Goal: Transaction & Acquisition: Book appointment/travel/reservation

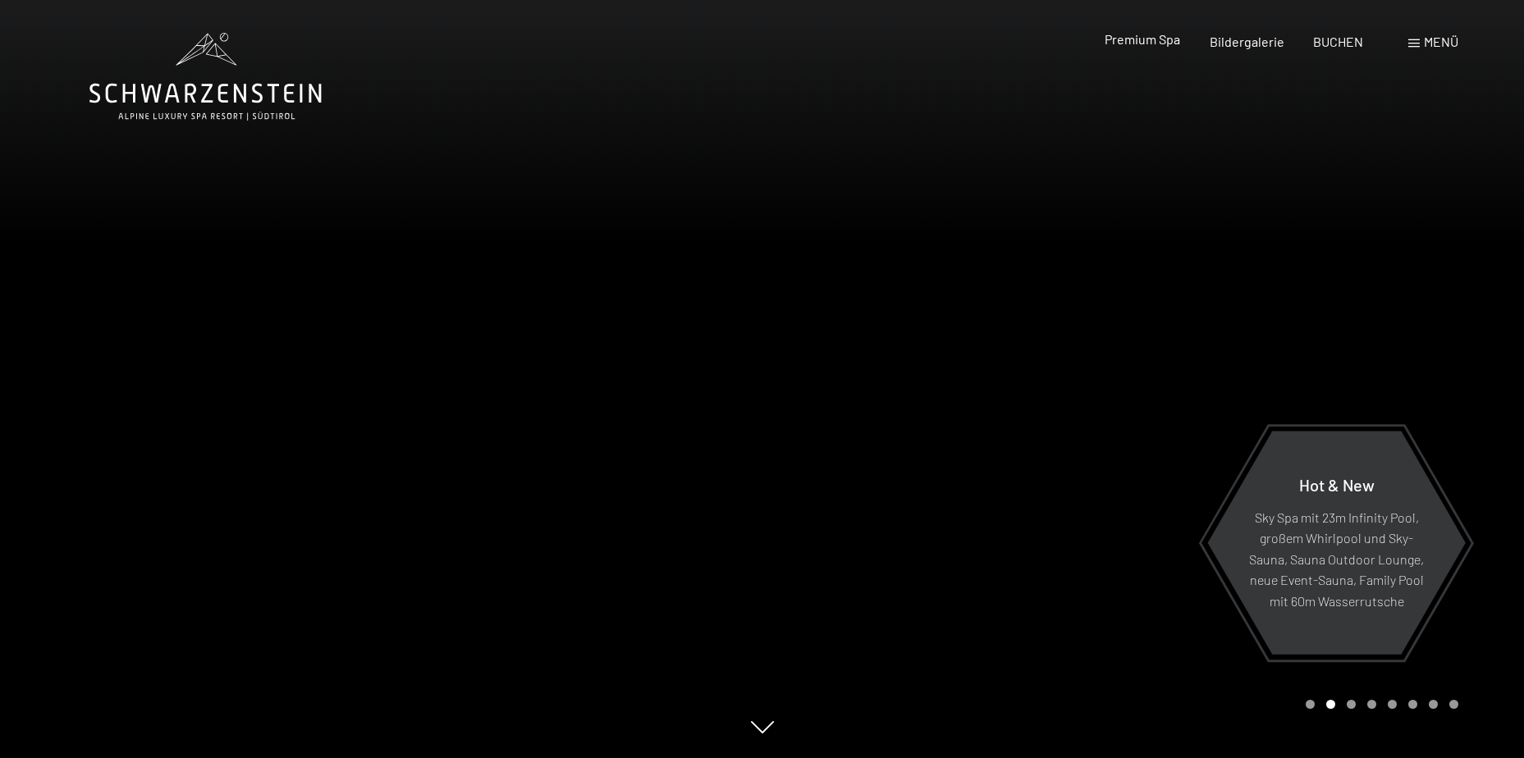
click at [1147, 44] on span "Premium Spa" at bounding box center [1143, 39] width 76 height 16
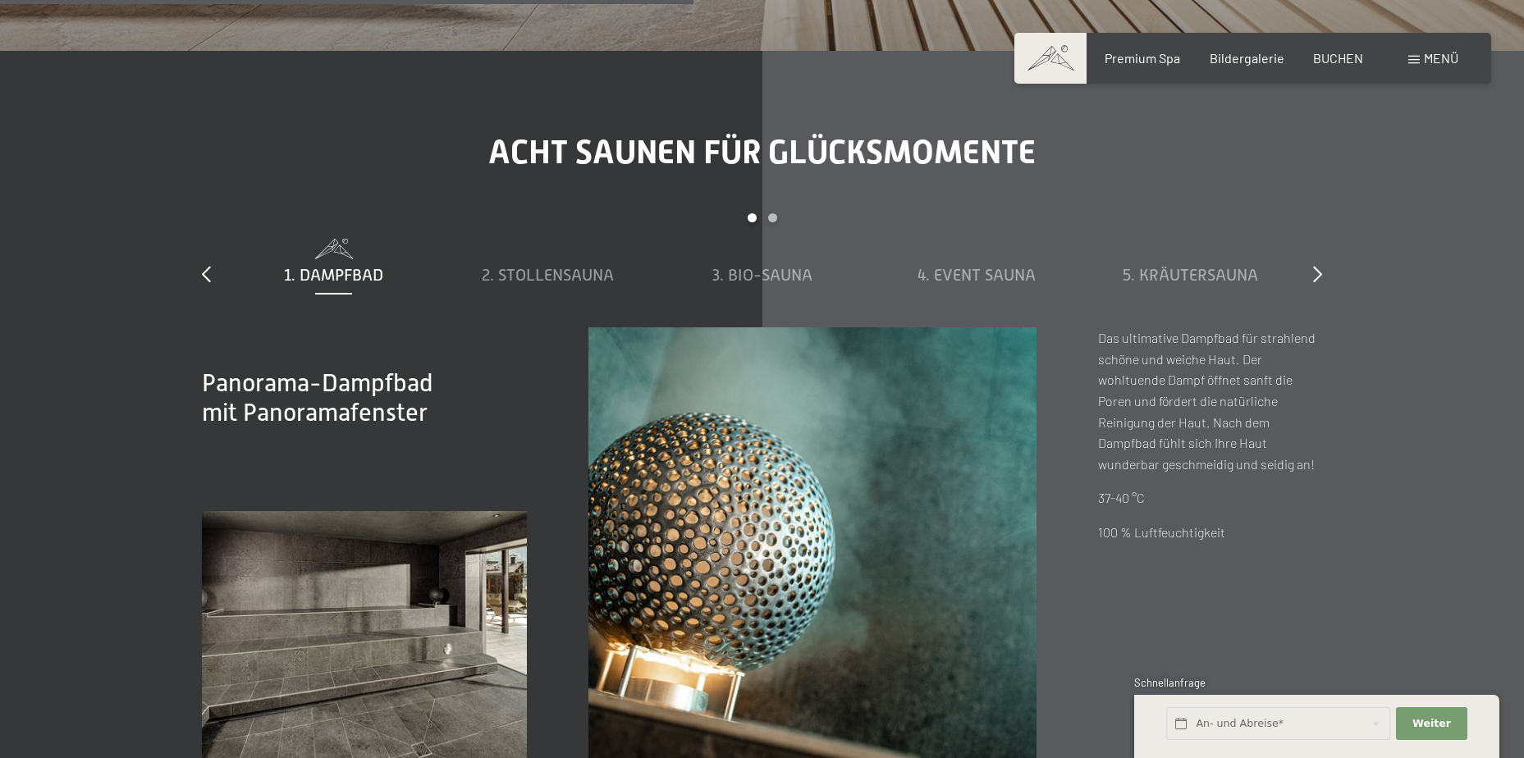
scroll to position [5519, 0]
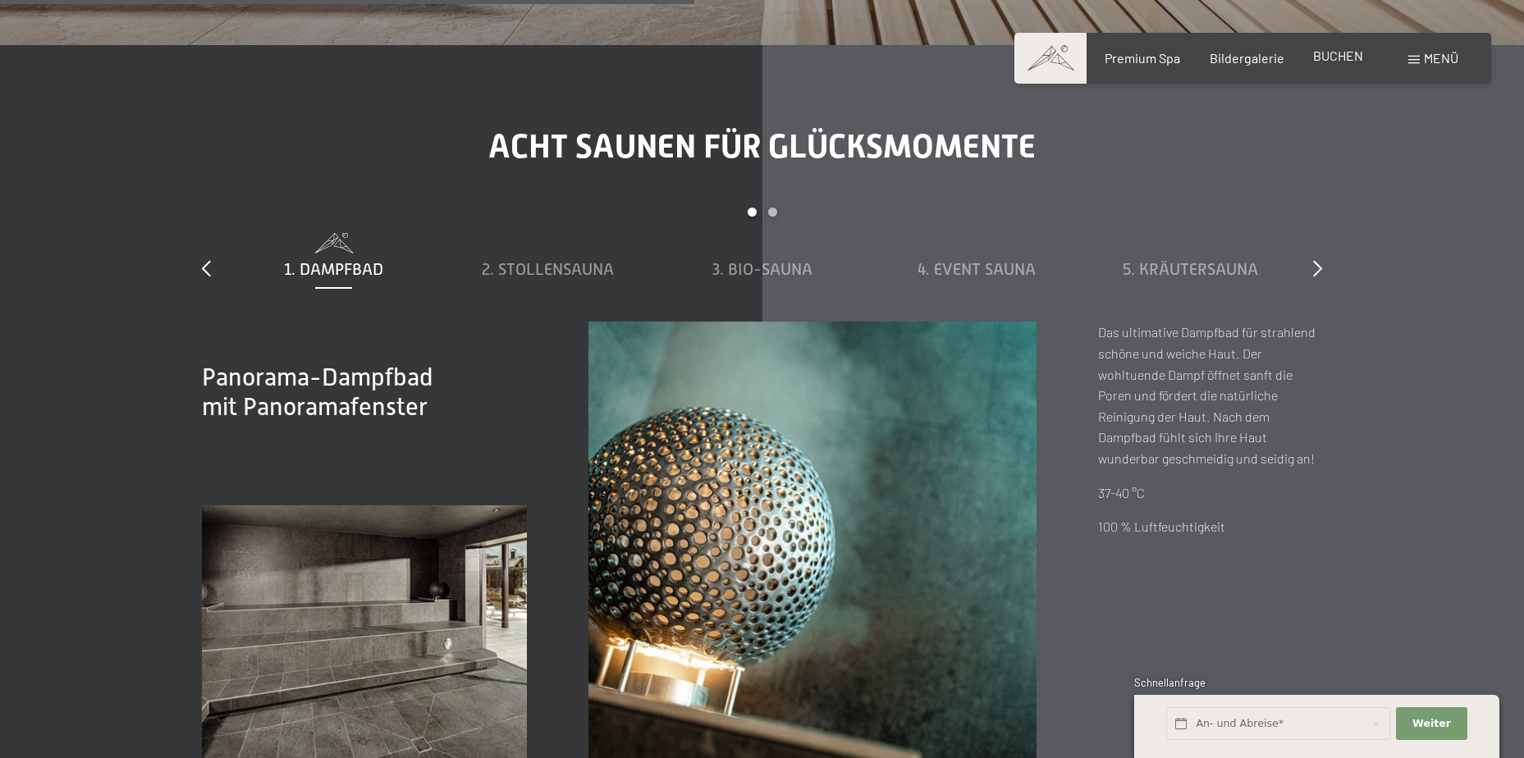
click at [1332, 53] on span "BUCHEN" at bounding box center [1338, 56] width 50 height 16
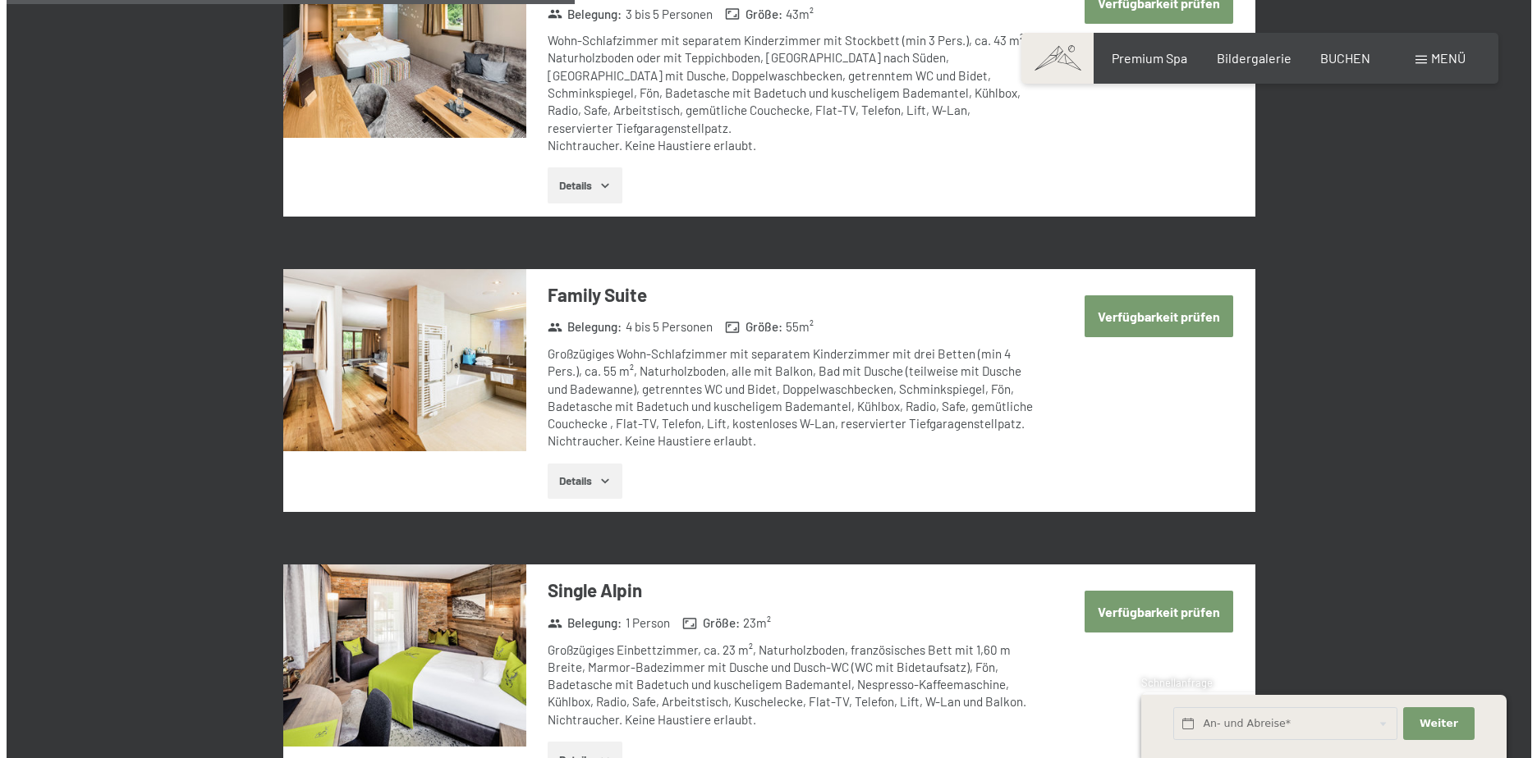
scroll to position [1990, 0]
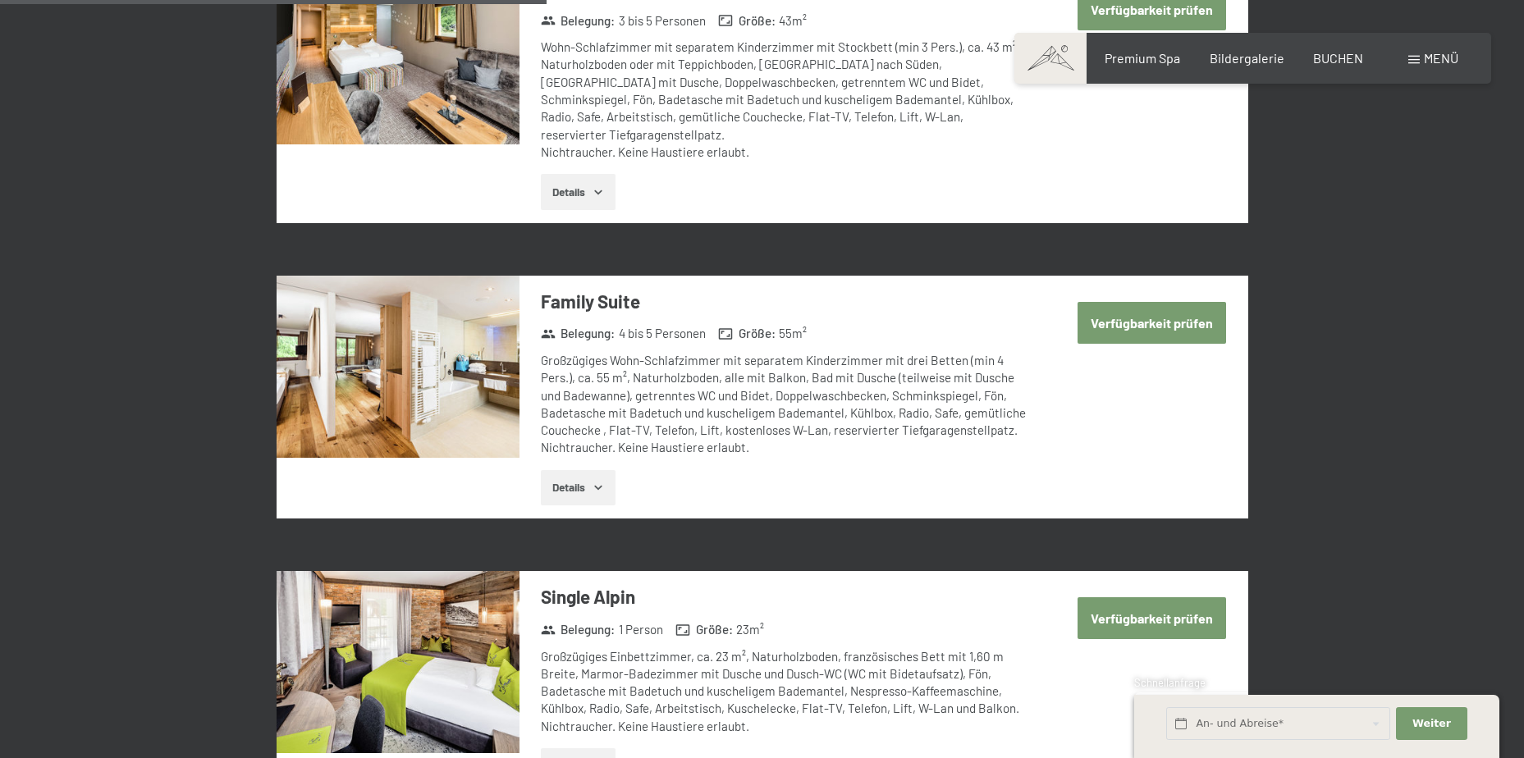
click at [1408, 53] on div "Menü" at bounding box center [1433, 58] width 50 height 18
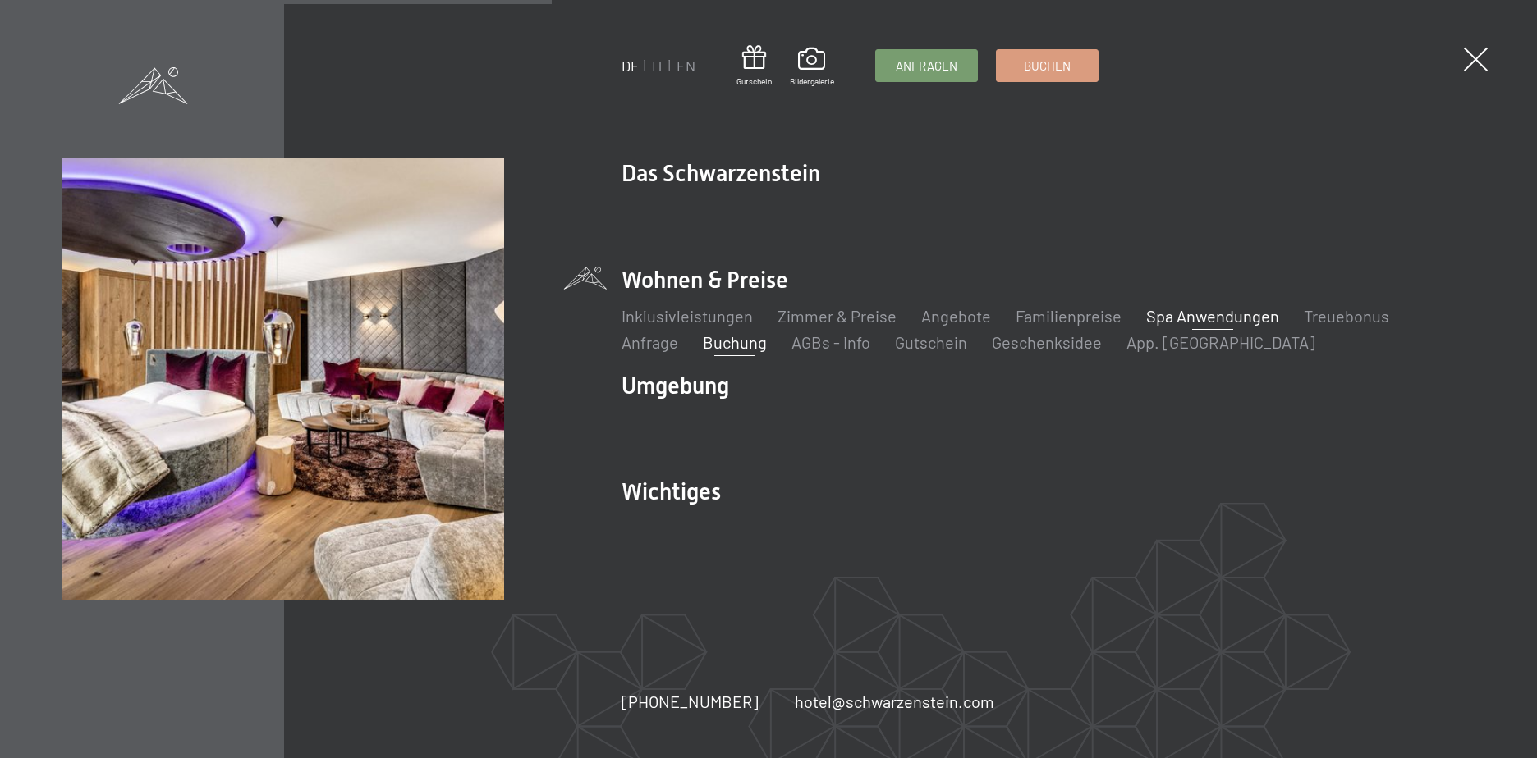
click at [1239, 319] on link "Spa Anwendungen" at bounding box center [1212, 316] width 133 height 20
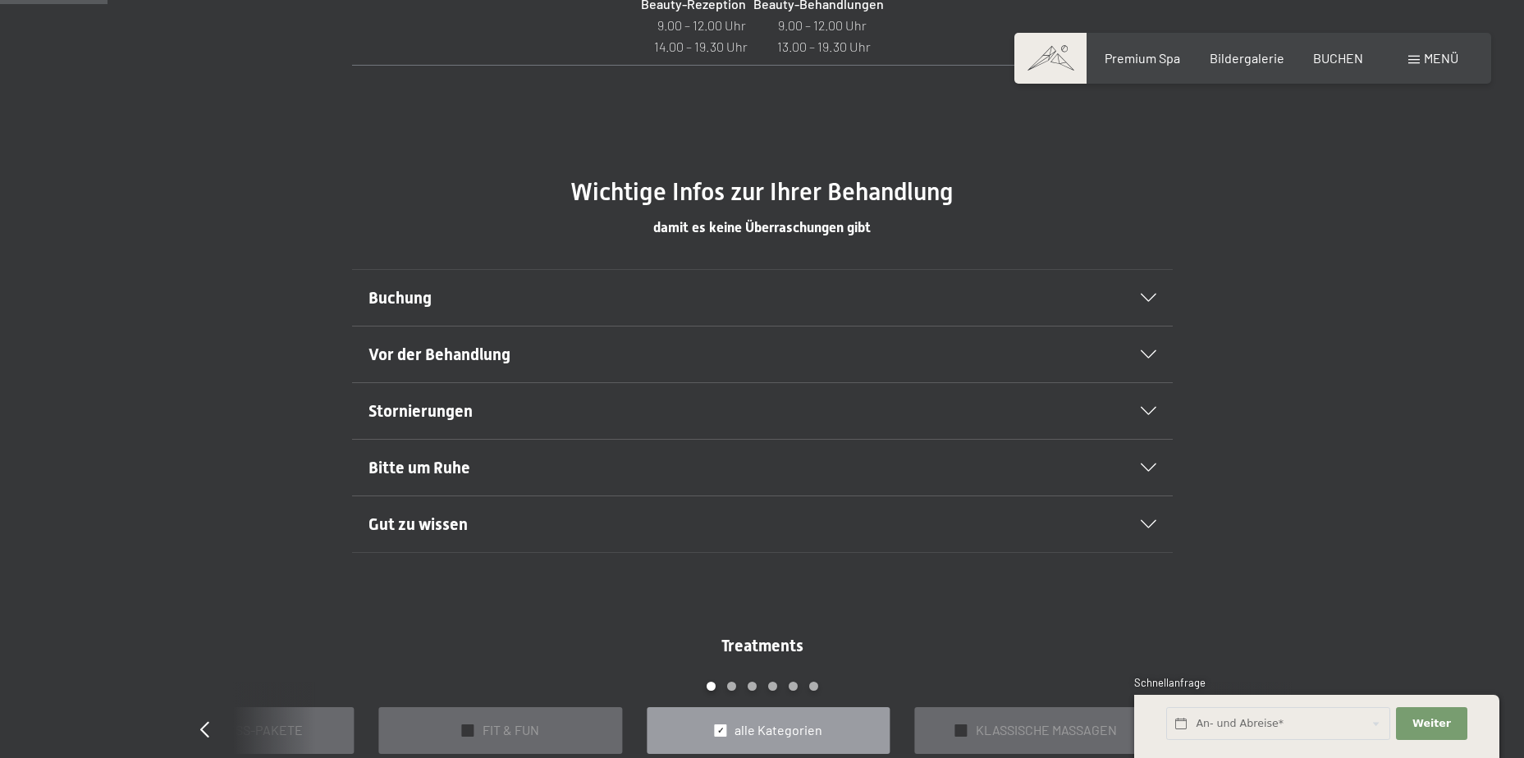
scroll to position [923, 0]
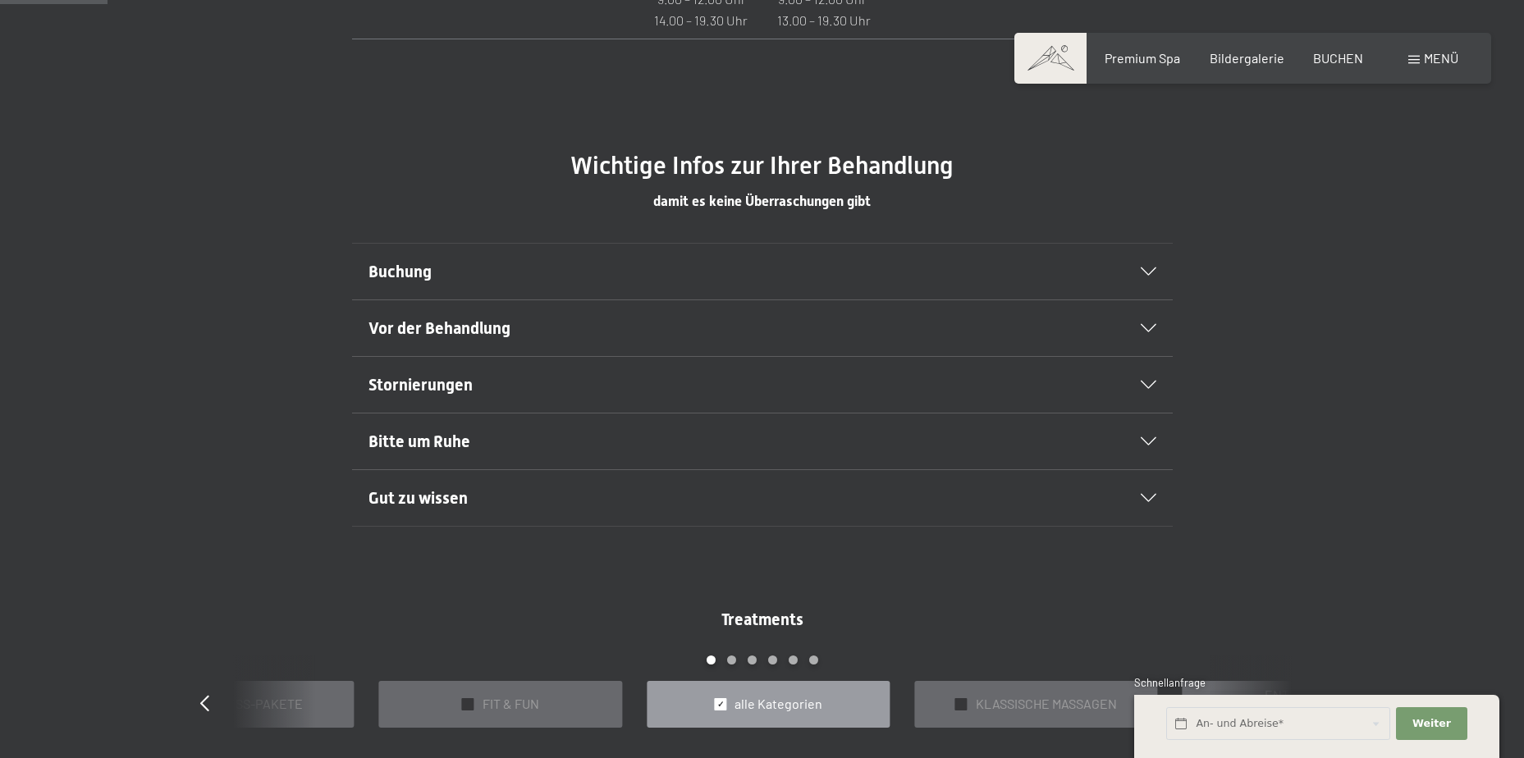
click at [1143, 268] on icon at bounding box center [1149, 272] width 16 height 8
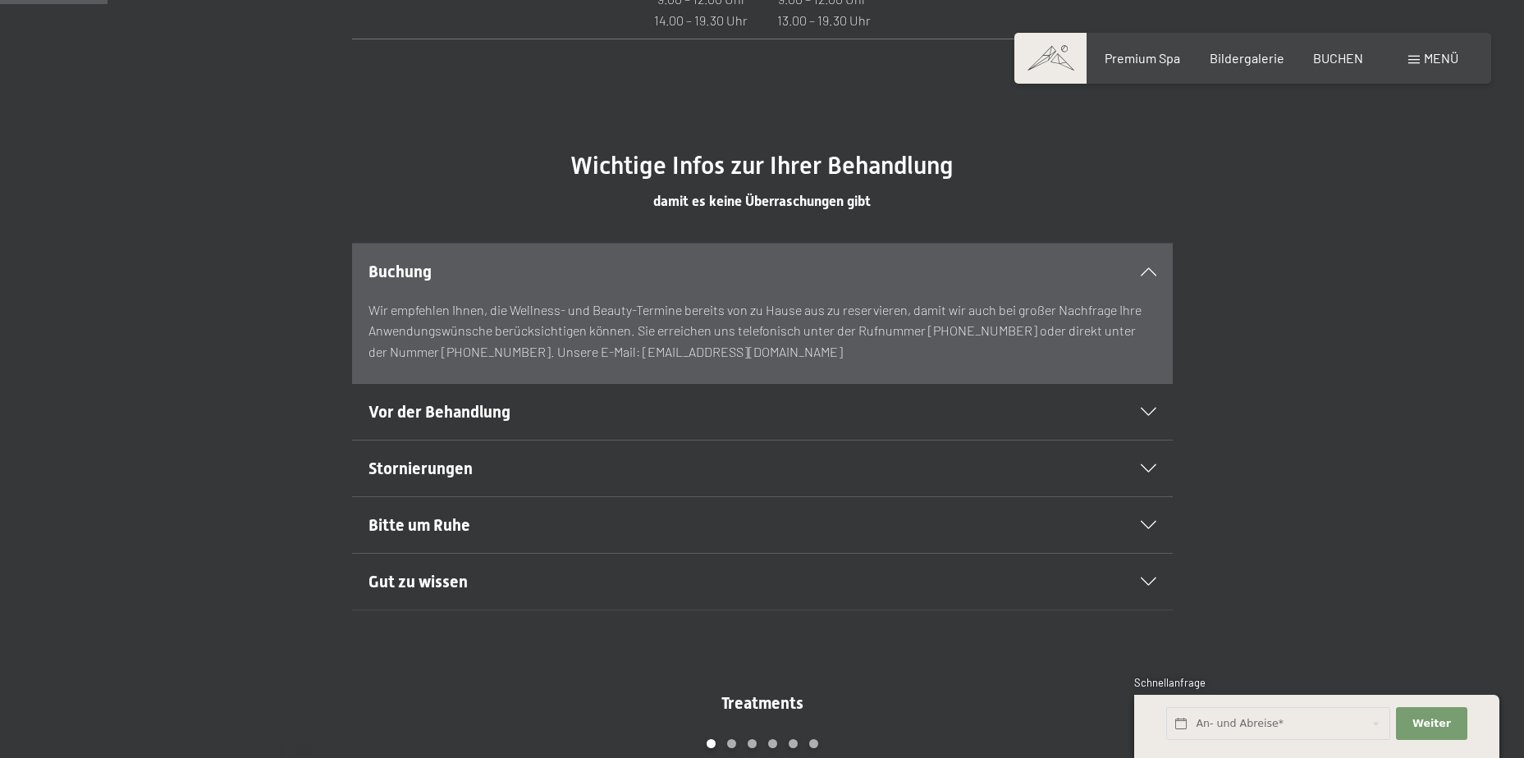
click at [1137, 268] on div at bounding box center [1138, 272] width 36 height 8
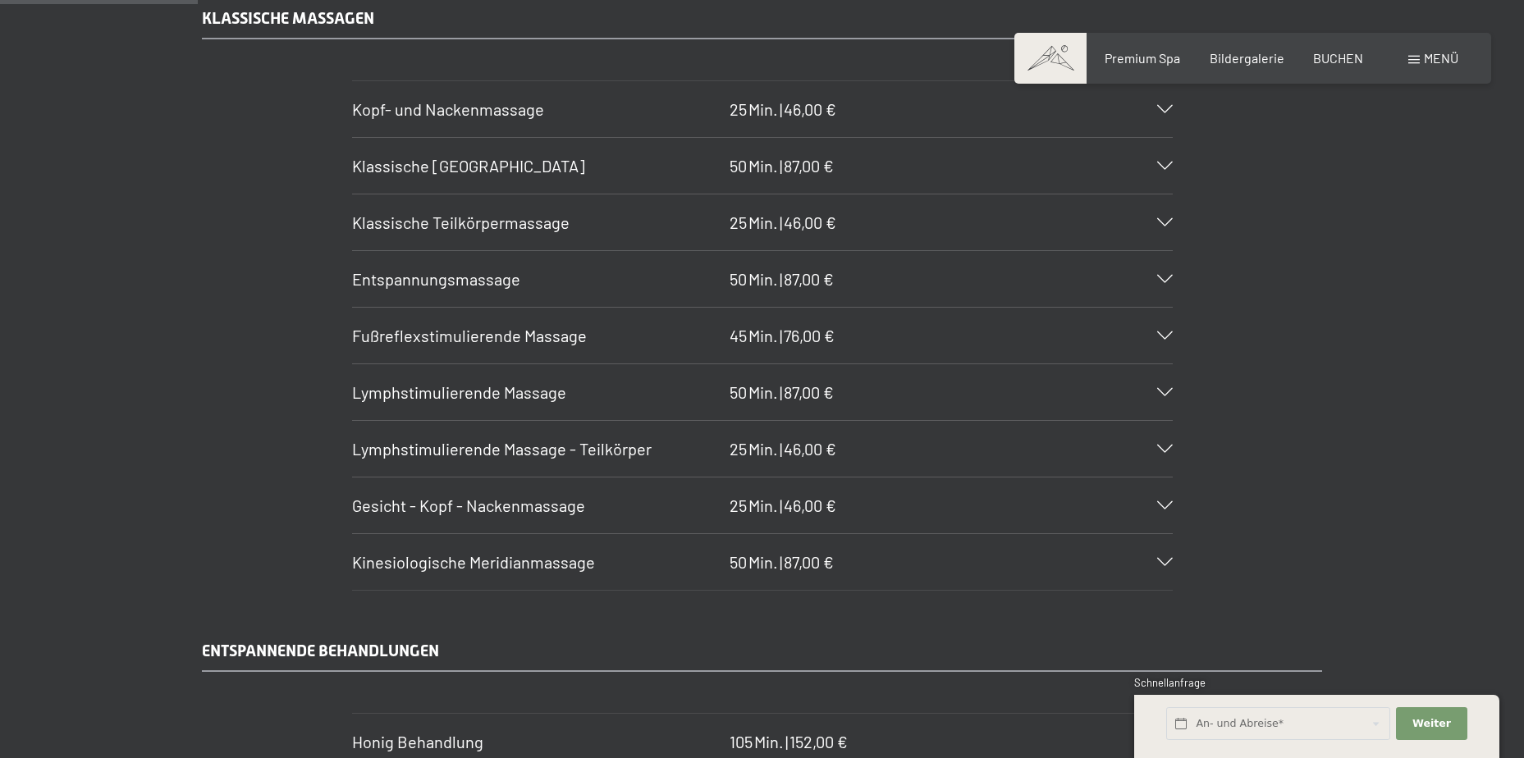
scroll to position [1703, 0]
click at [1166, 167] on icon at bounding box center [1165, 165] width 16 height 8
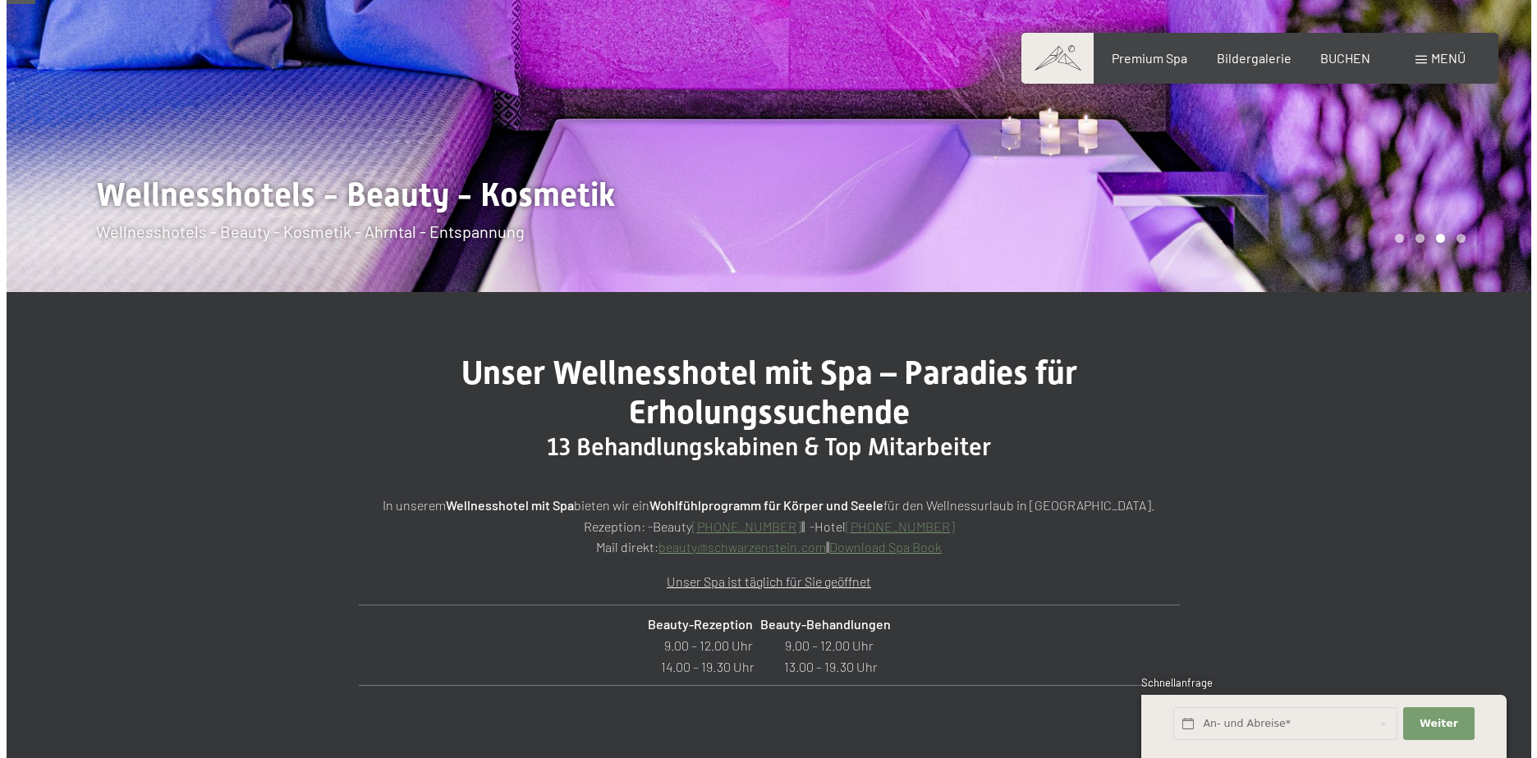
scroll to position [246, 0]
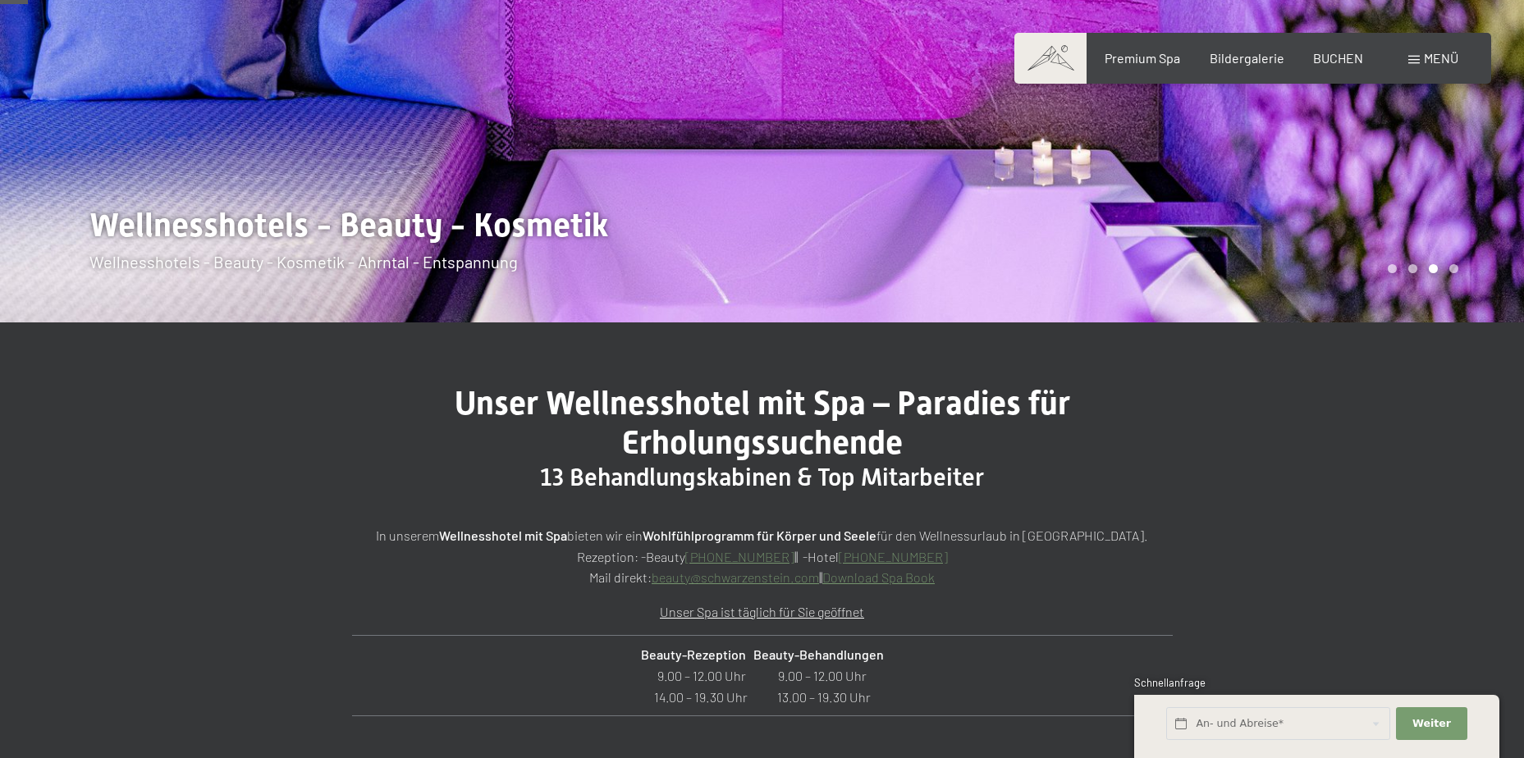
click at [1412, 56] on span at bounding box center [1413, 60] width 11 height 8
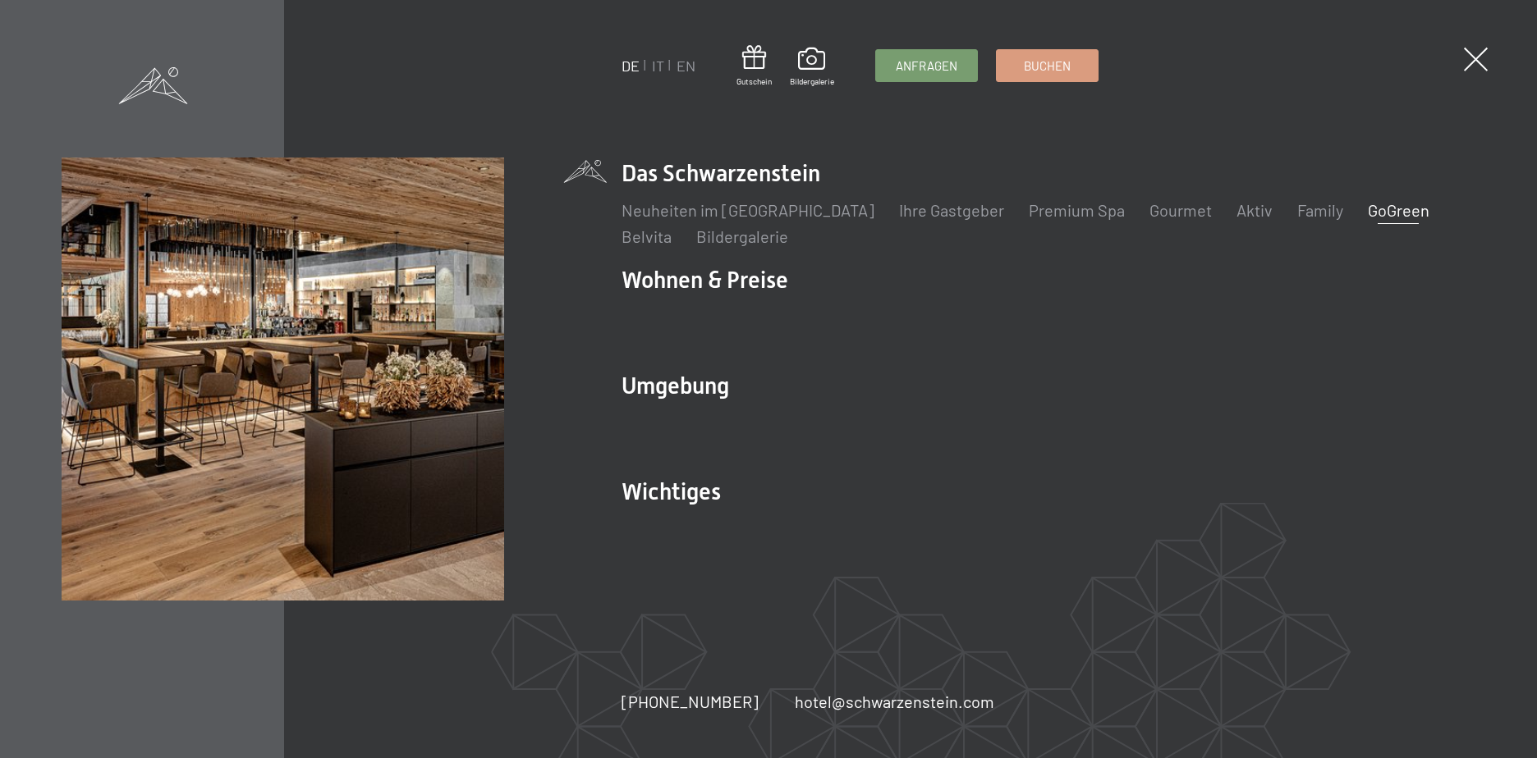
click at [1367, 208] on link "GoGreen" at bounding box center [1398, 210] width 62 height 20
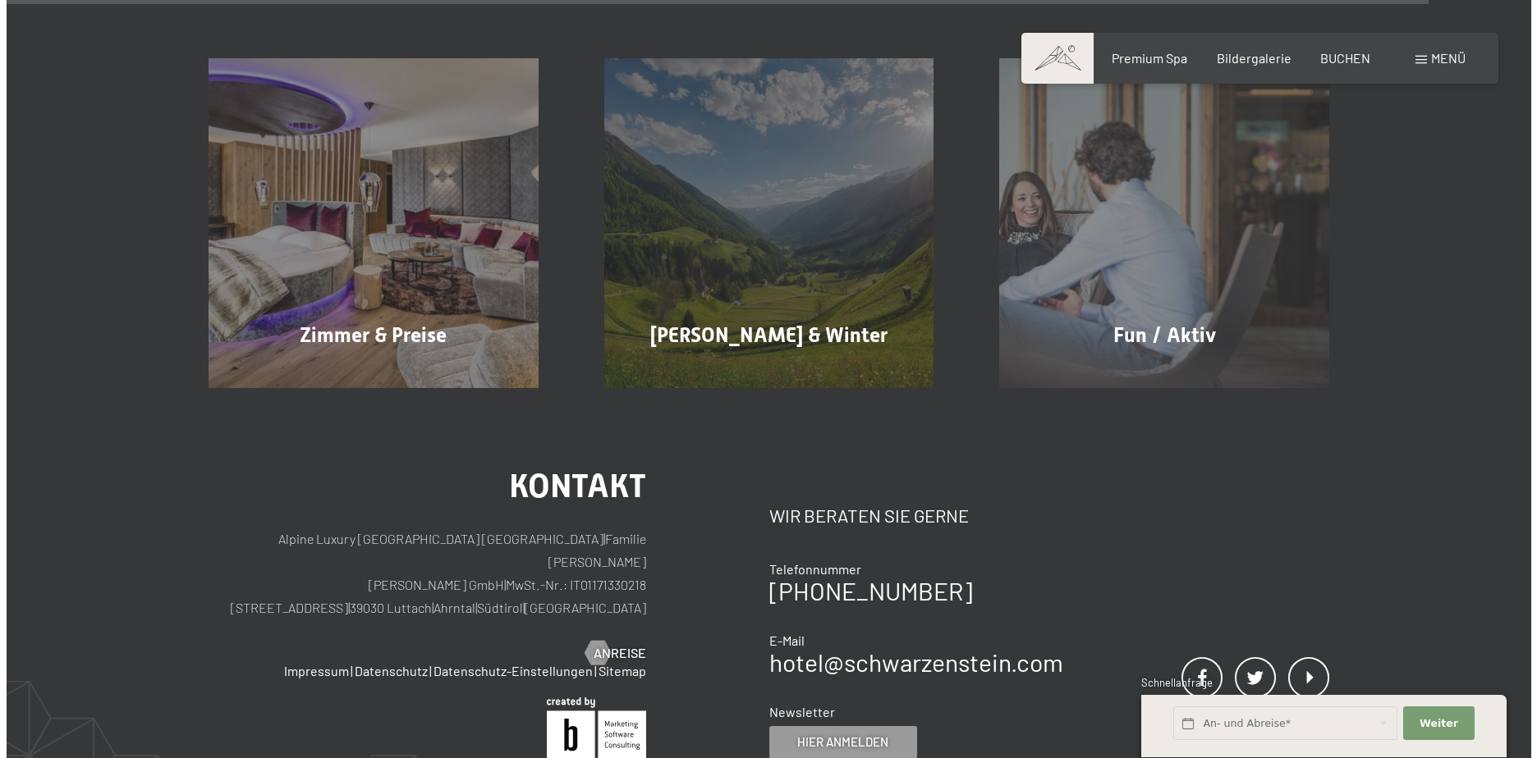
scroll to position [4391, 0]
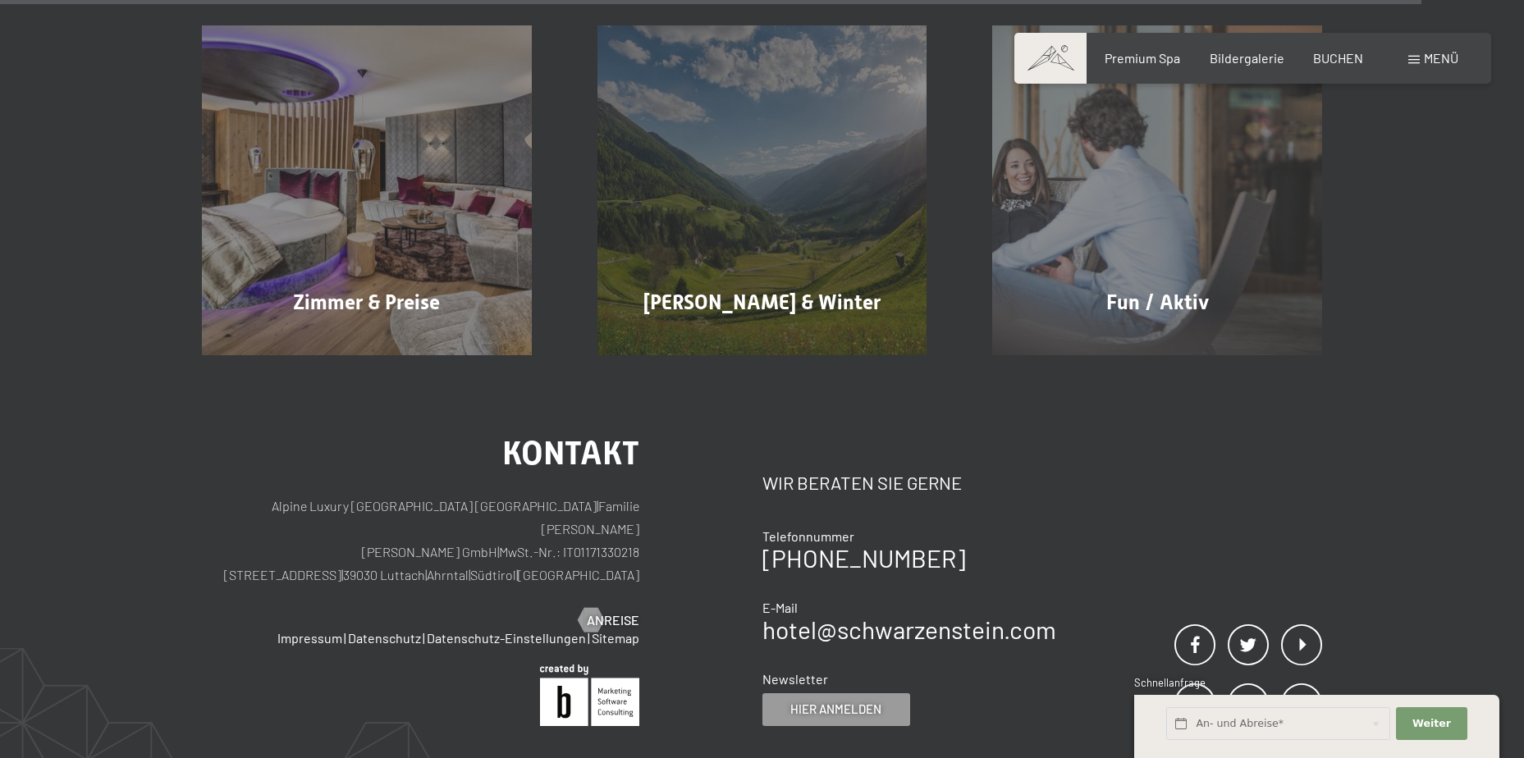
click at [1413, 66] on div "Menü" at bounding box center [1433, 58] width 50 height 18
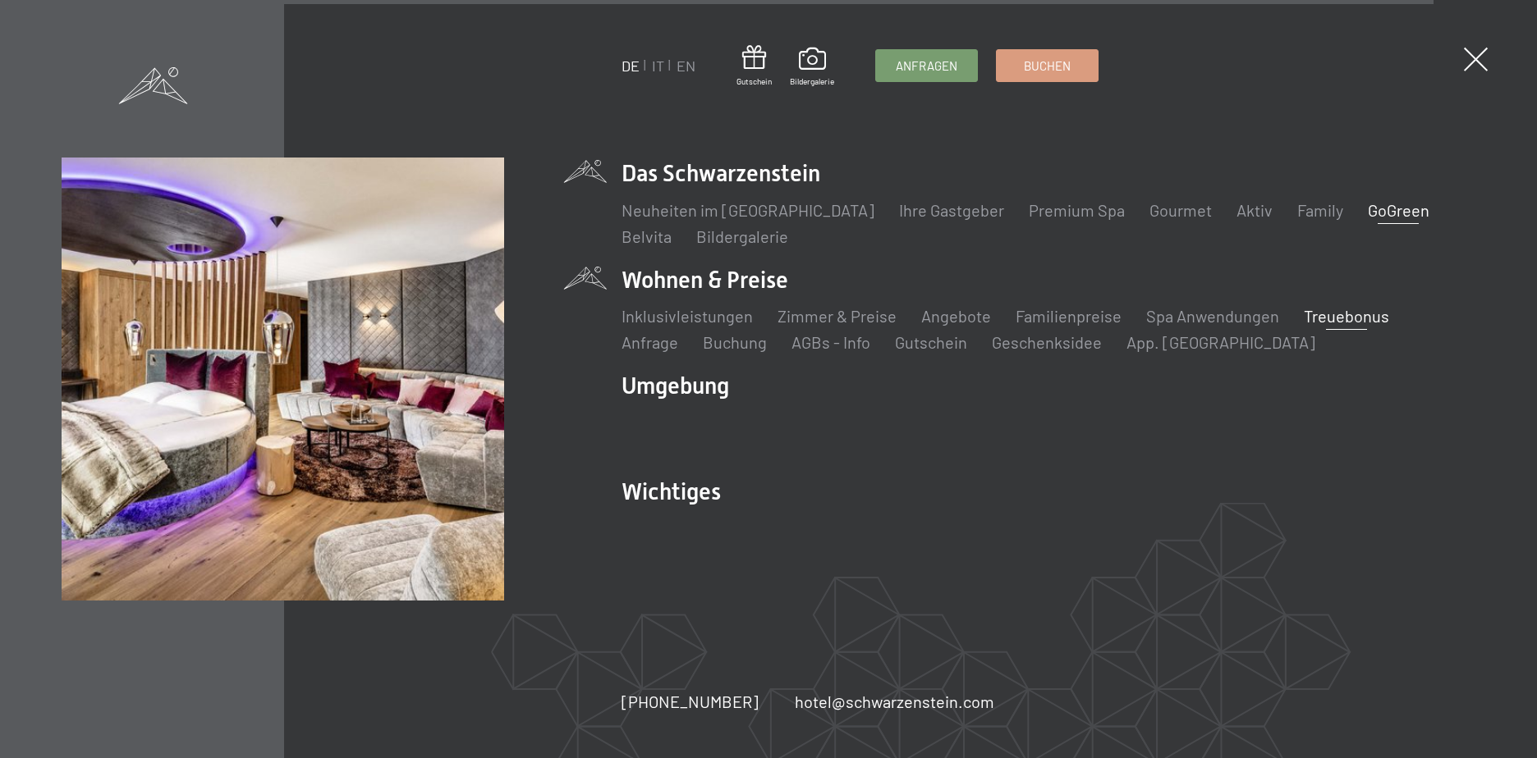
click at [1312, 323] on link "Treuebonus" at bounding box center [1345, 316] width 85 height 20
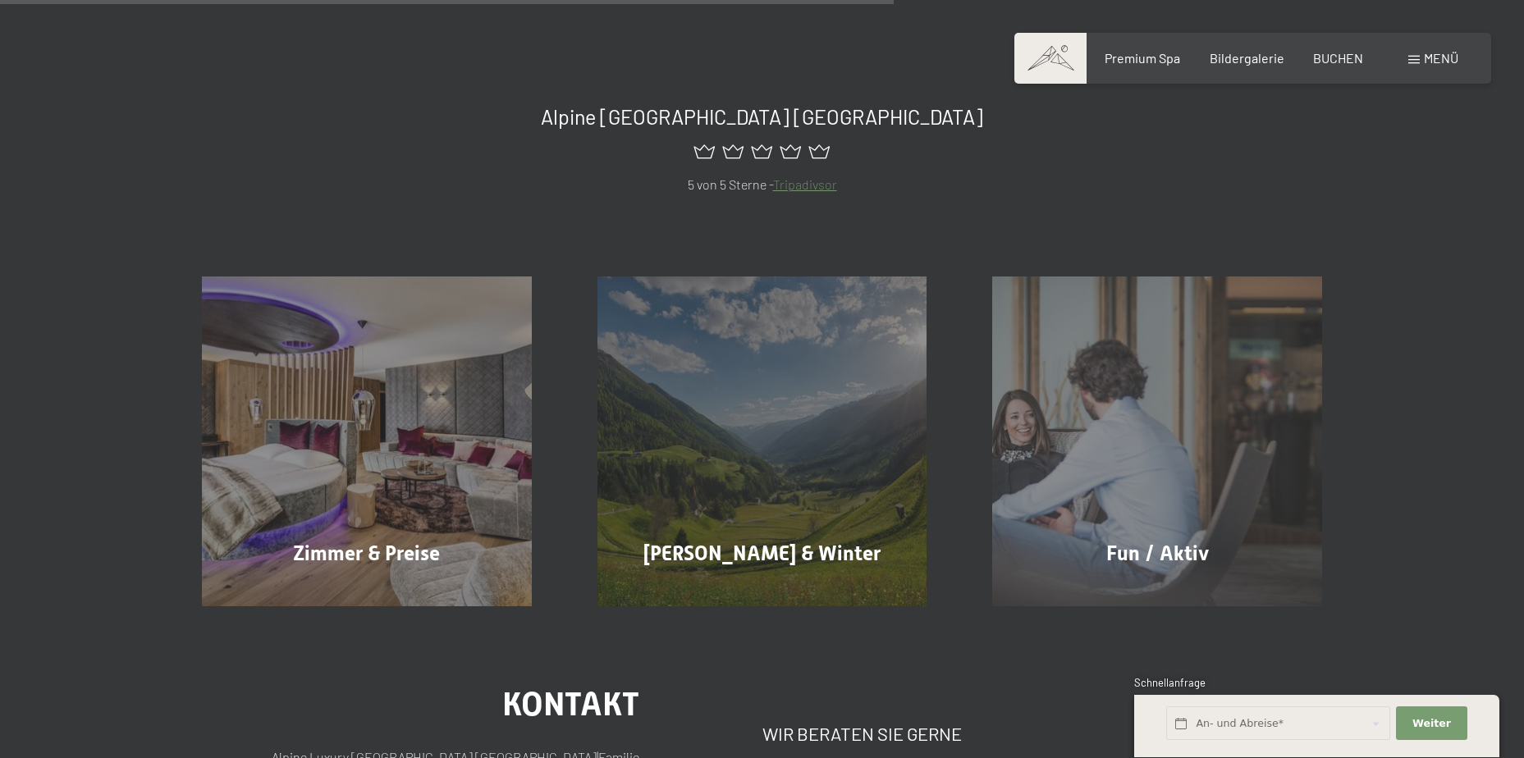
scroll to position [1170, 0]
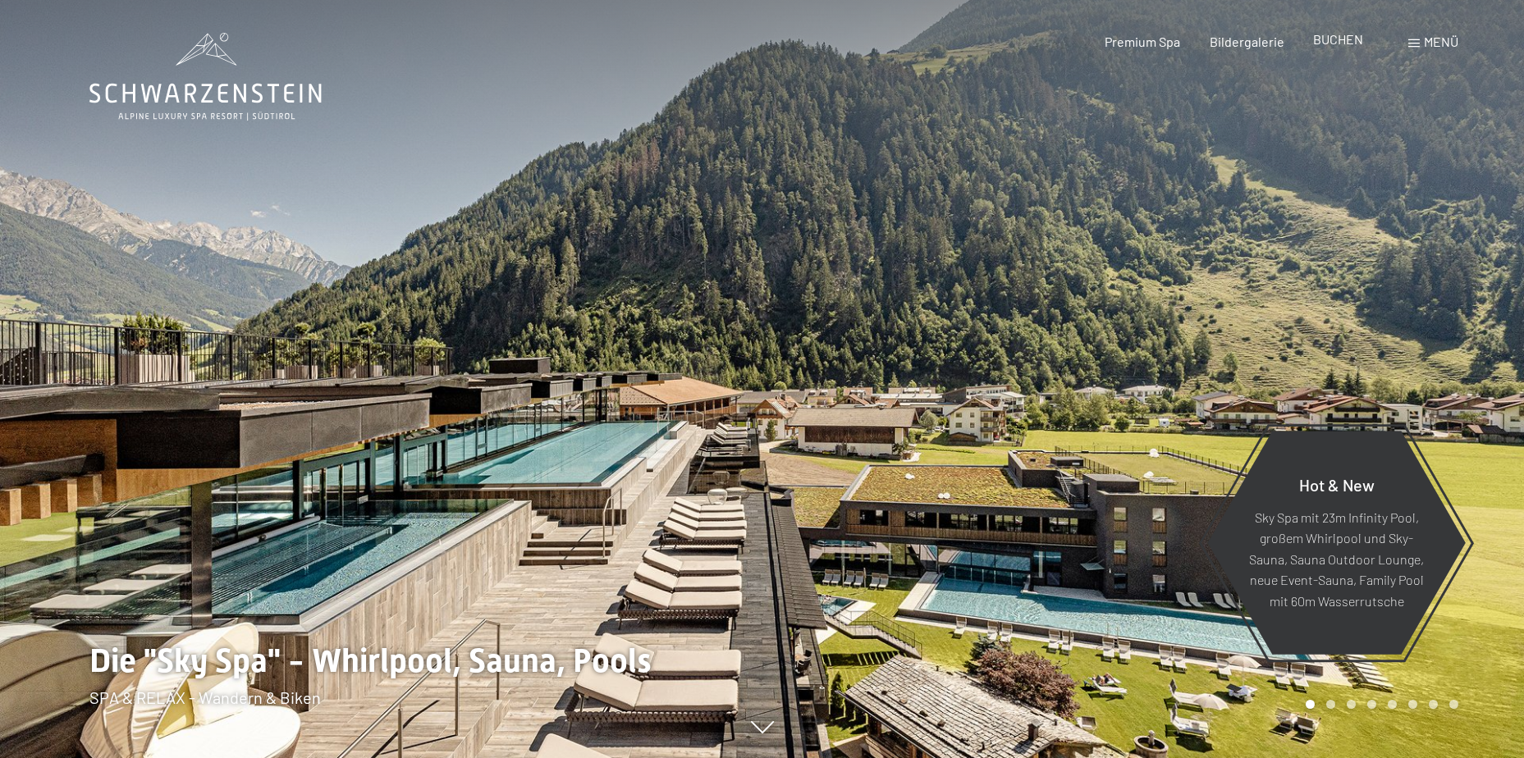
click at [1353, 46] on span "BUCHEN" at bounding box center [1338, 39] width 50 height 16
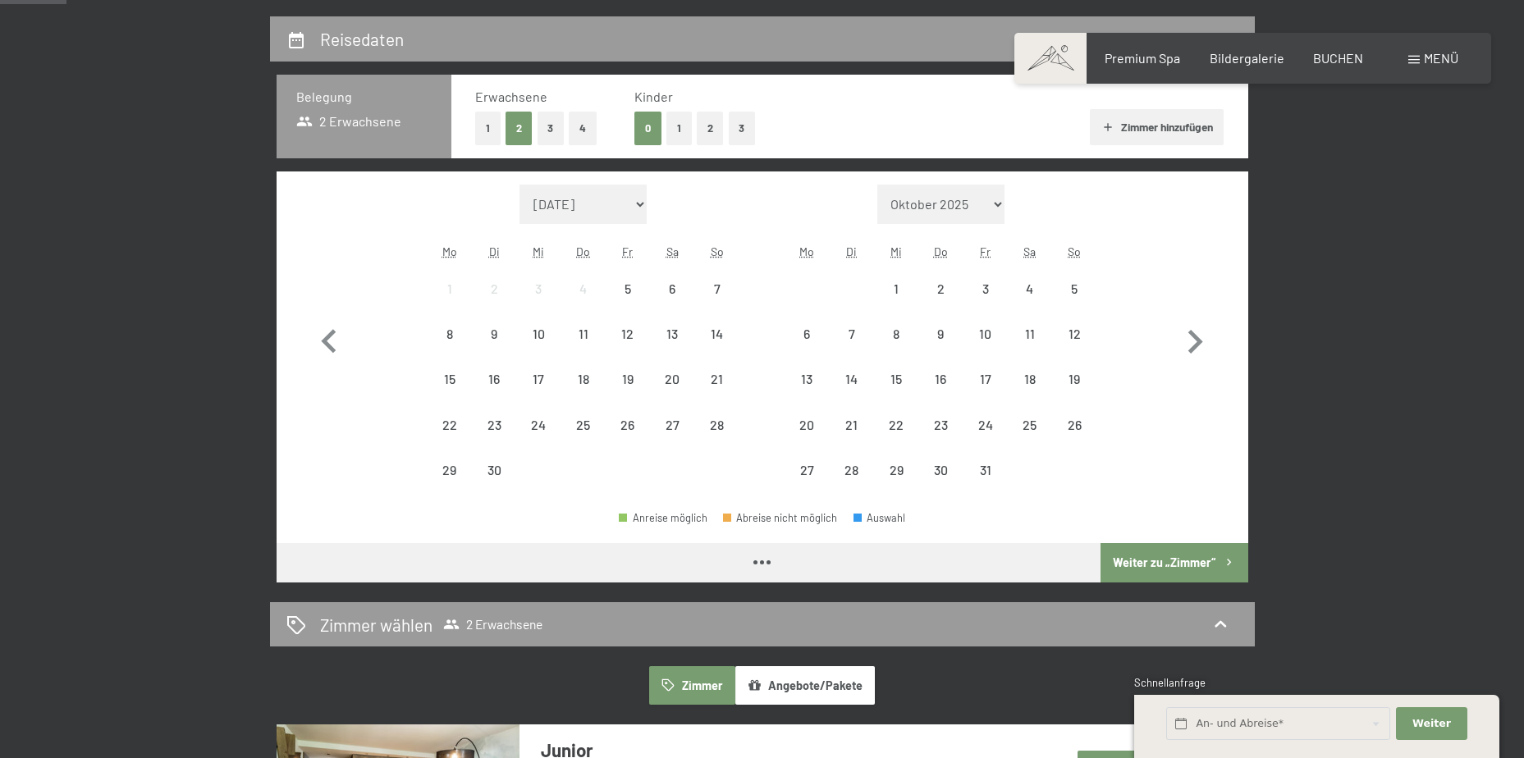
scroll to position [390, 0]
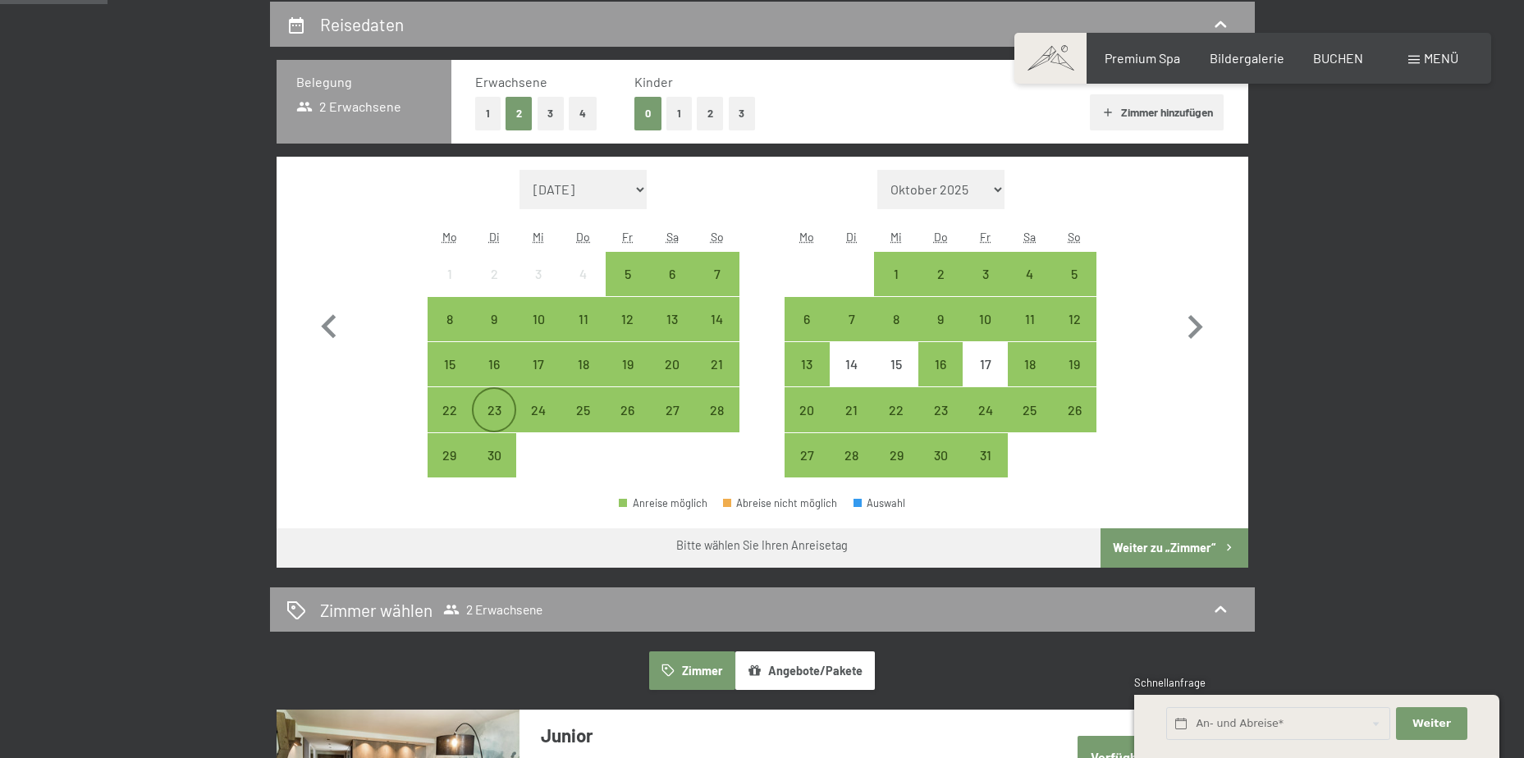
click at [507, 412] on div "23" at bounding box center [494, 424] width 41 height 41
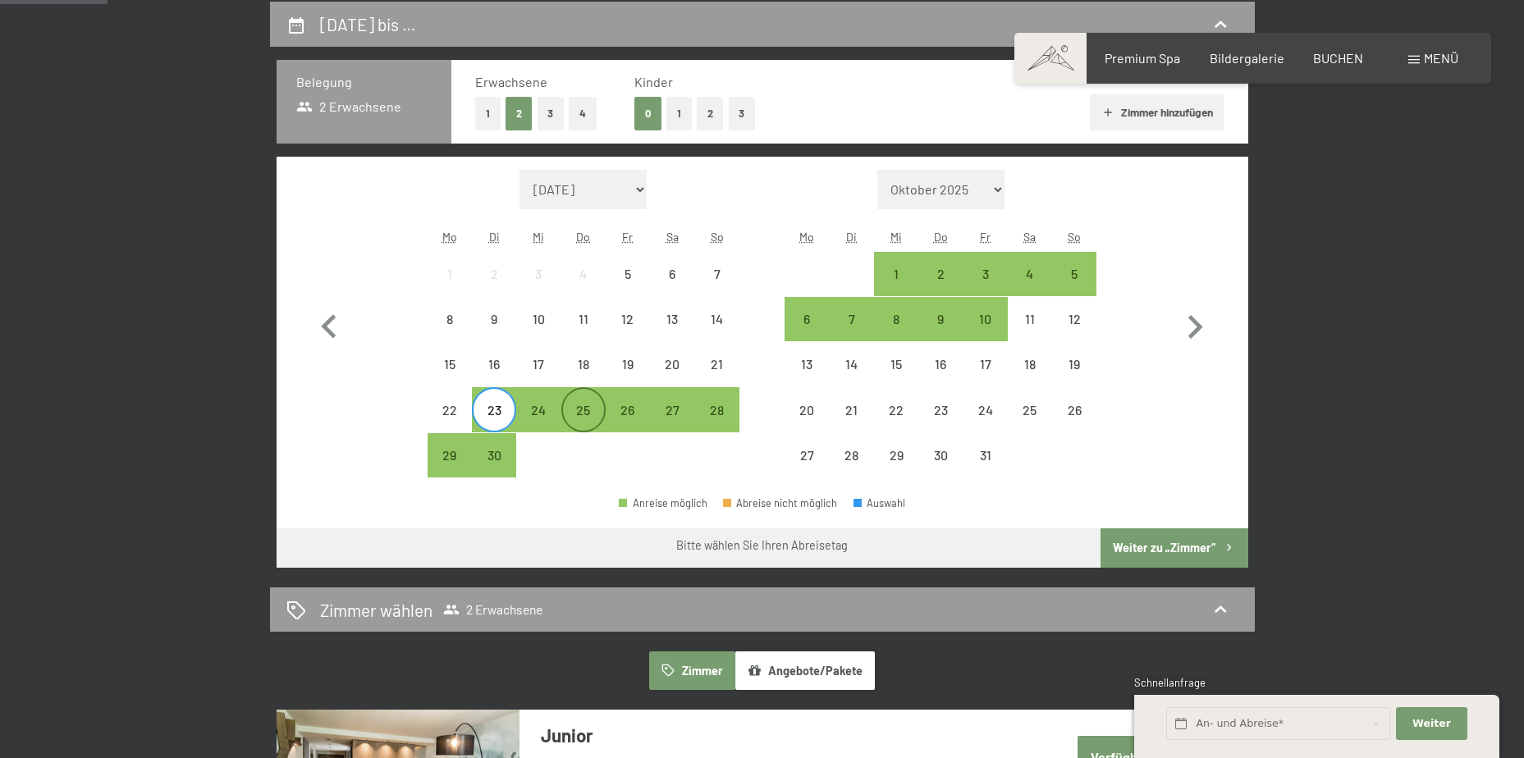
click at [578, 412] on div "25" at bounding box center [583, 424] width 41 height 41
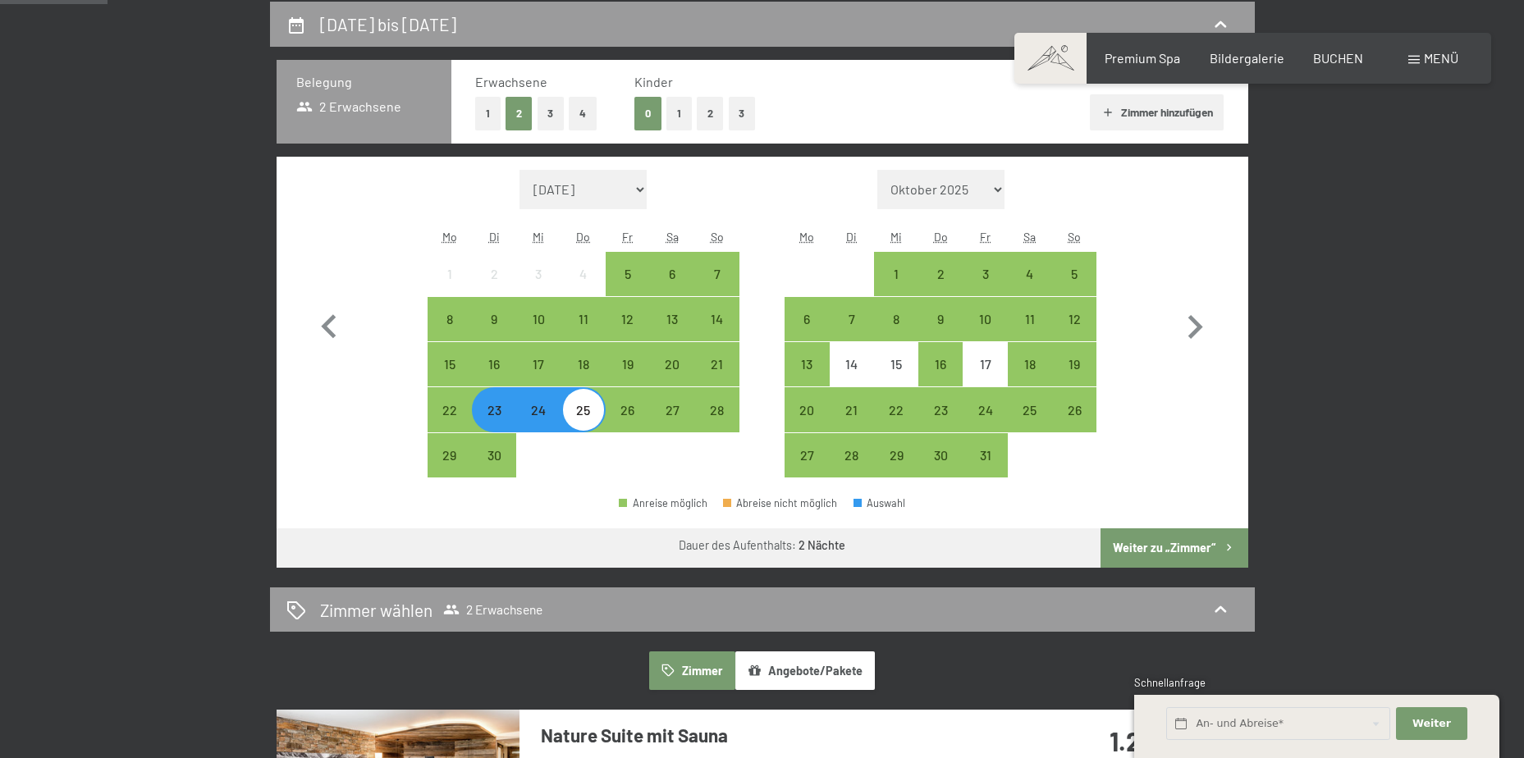
click at [1180, 547] on button "Weiter zu „Zimmer“" at bounding box center [1174, 548] width 147 height 39
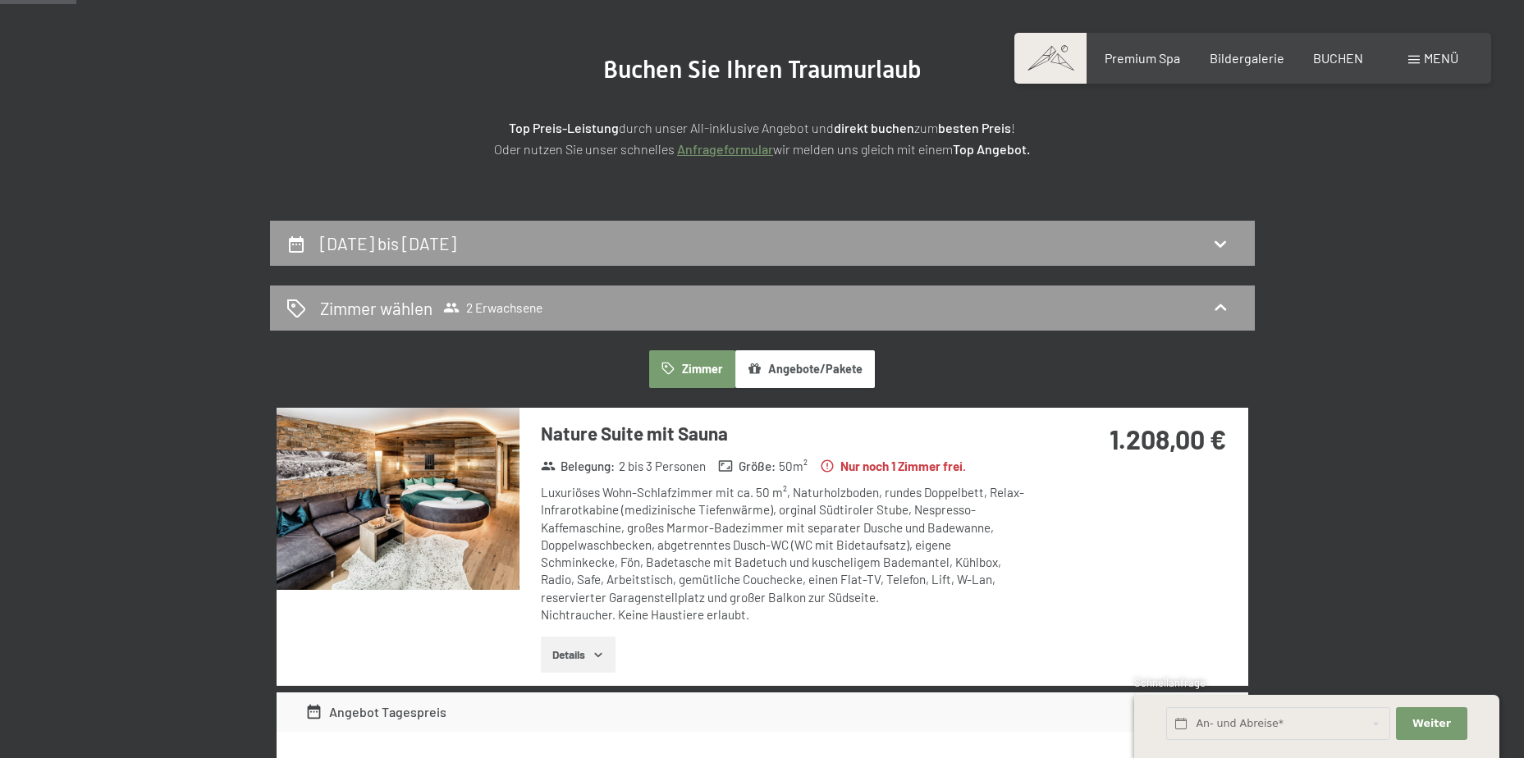
scroll to position [125, 0]
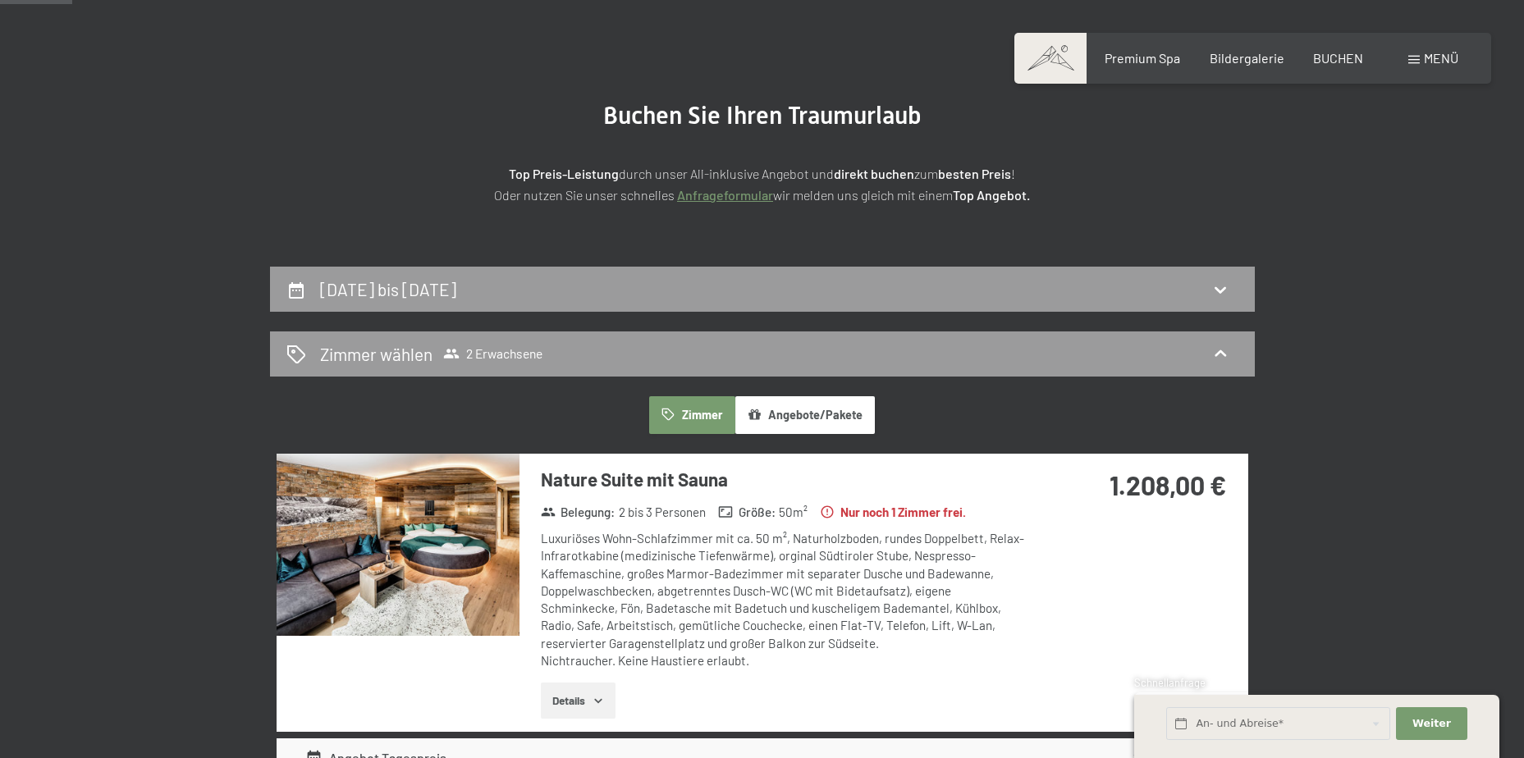
click at [820, 416] on button "Angebote/Pakete" at bounding box center [805, 415] width 140 height 38
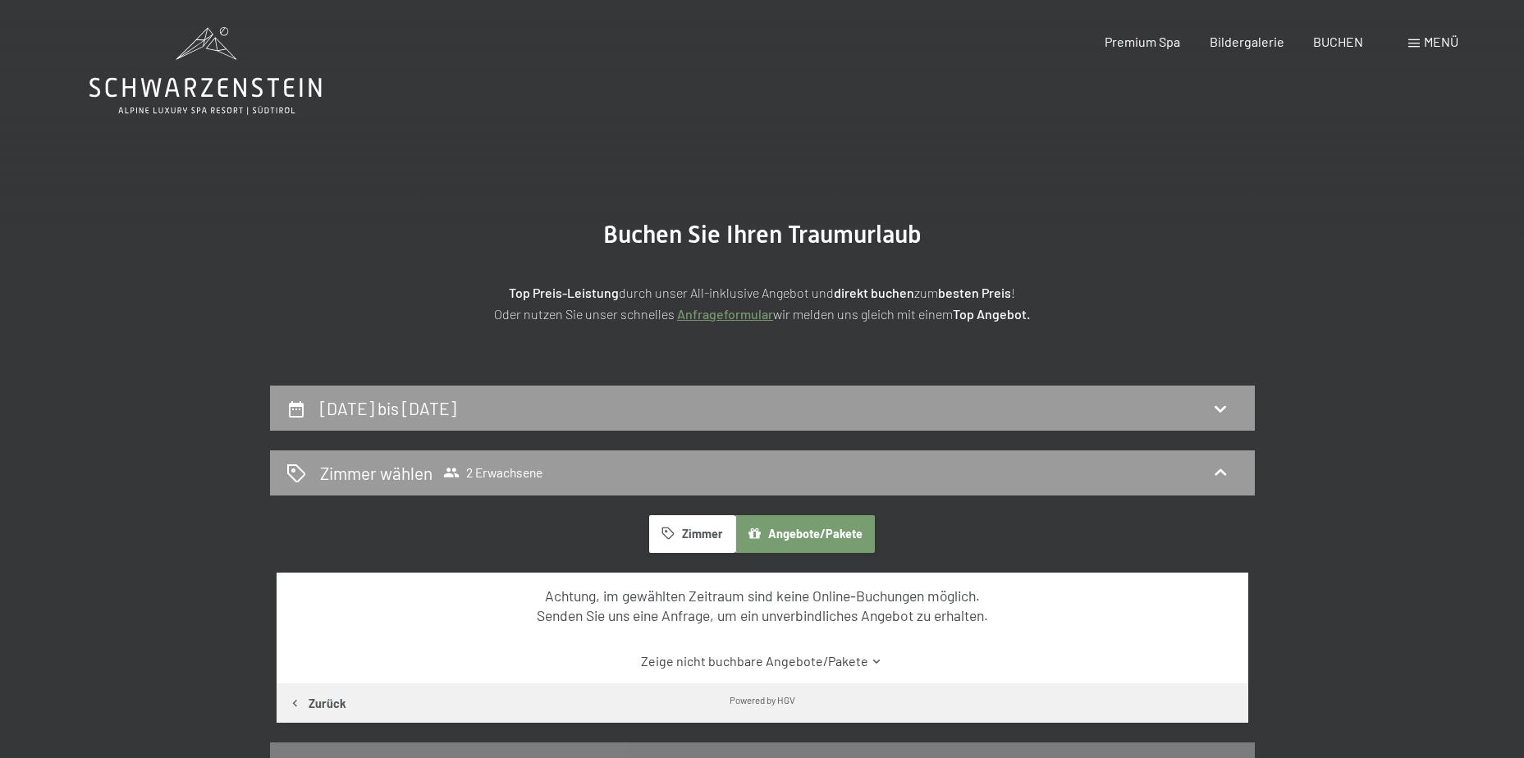
scroll to position [0, 0]
